Goal: Task Accomplishment & Management: Use online tool/utility

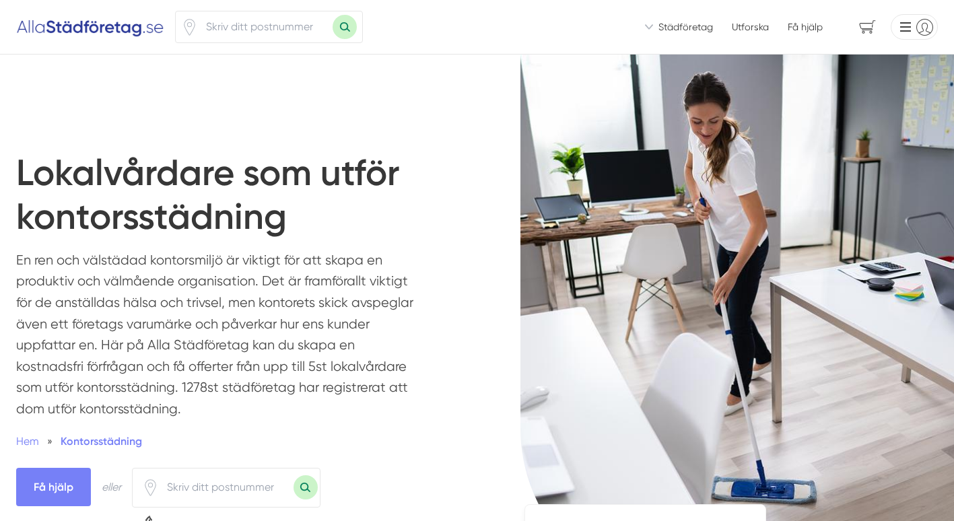
click at [232, 27] on input "number" at bounding box center [265, 26] width 135 height 31
type input "17747"
click at [333, 15] on button "Sök med postnummer" at bounding box center [345, 27] width 24 height 24
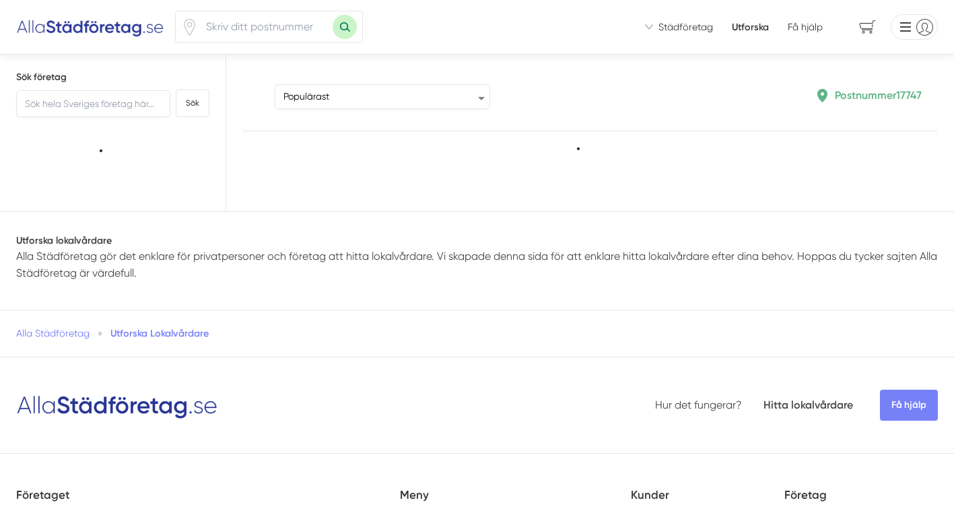
type input "17747"
